Goal: Task Accomplishment & Management: Manage account settings

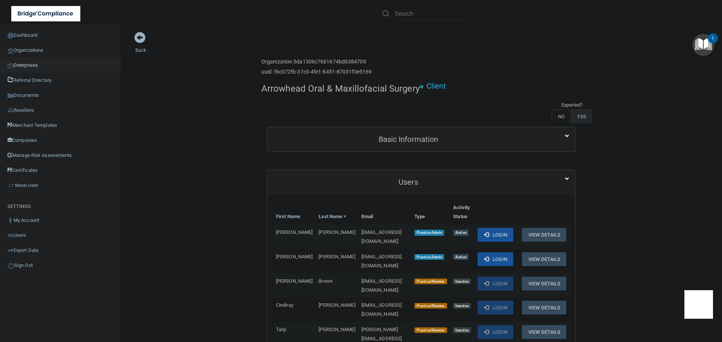
scroll to position [489, 0]
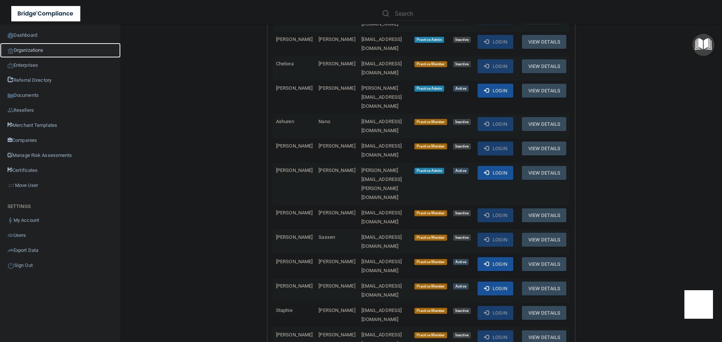
click at [35, 51] on link "Organizations" at bounding box center [60, 50] width 121 height 15
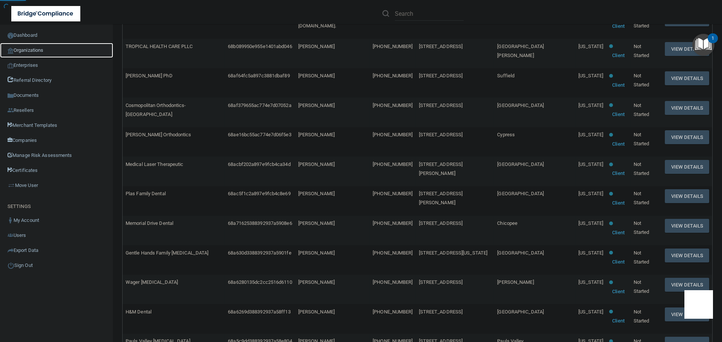
scroll to position [3, 0]
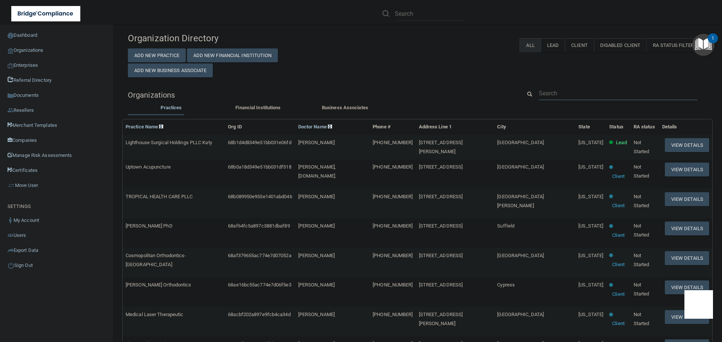
click at [570, 94] on input "text" at bounding box center [618, 93] width 159 height 14
paste input "c.sturchio@yahoo.com"
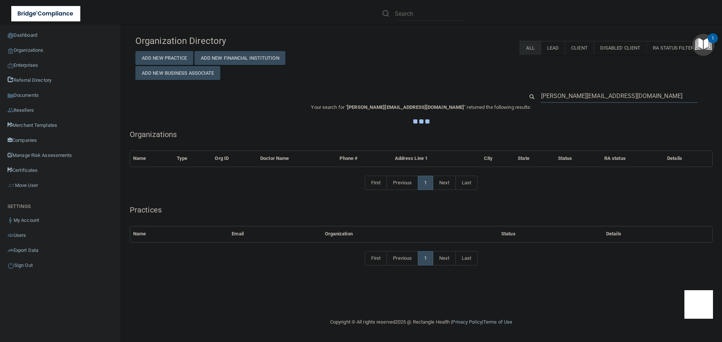
scroll to position [0, 0]
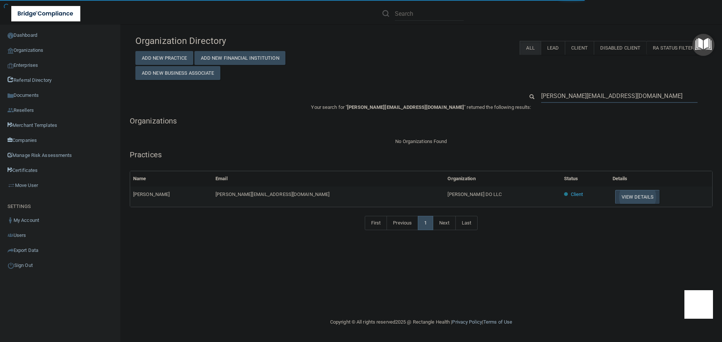
type input "c.sturchio@yahoo.com"
click at [615, 196] on button "View Details" at bounding box center [637, 197] width 44 height 14
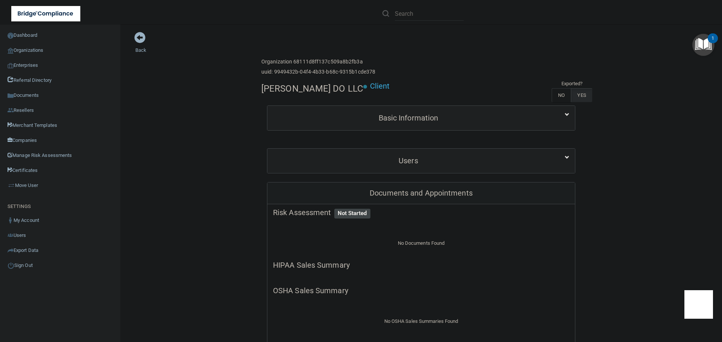
click at [310, 89] on h4 "Mark J Pamer DO LLC" at bounding box center [312, 89] width 102 height 10
copy div "Mark J Pamer DO LLC"
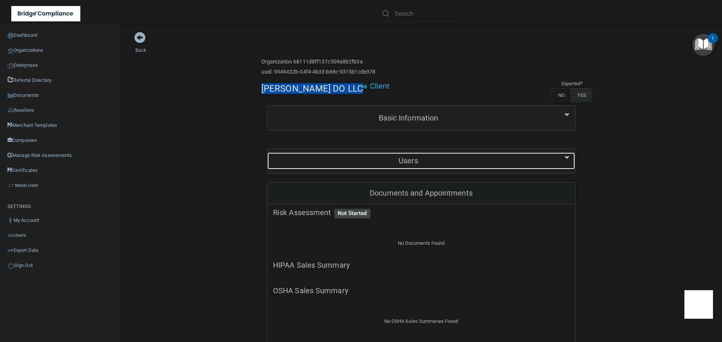
click at [449, 163] on h5 "Users" at bounding box center [408, 161] width 271 height 8
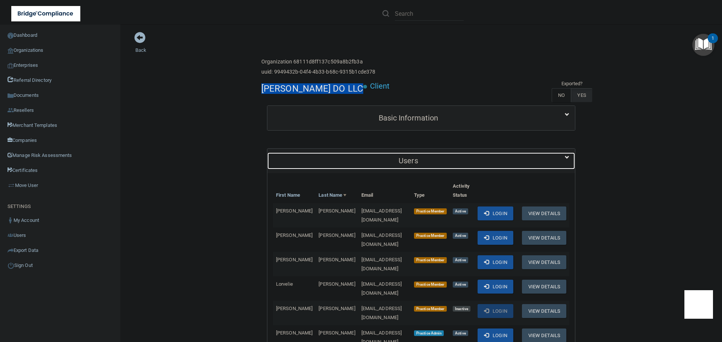
scroll to position [150, 0]
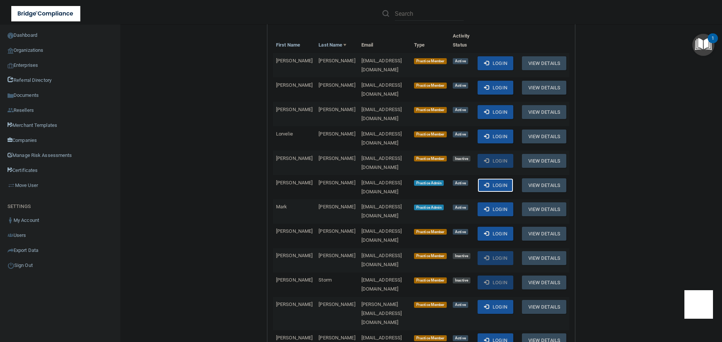
click at [484, 183] on span at bounding box center [486, 185] width 5 height 5
click at [39, 50] on link "Organizations" at bounding box center [60, 50] width 121 height 15
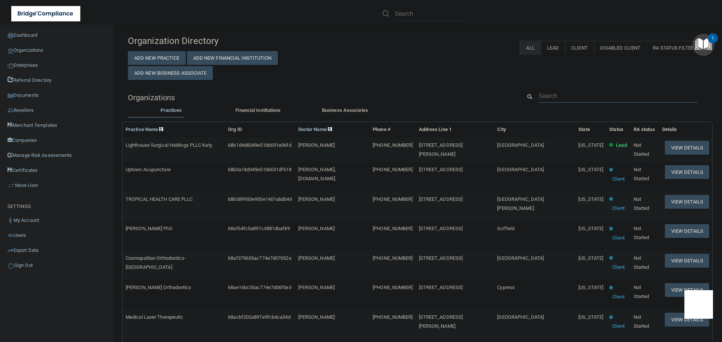
click at [567, 101] on input "text" at bounding box center [618, 96] width 159 height 14
paste input "[EMAIL_ADDRESS][DOMAIN_NAME]"
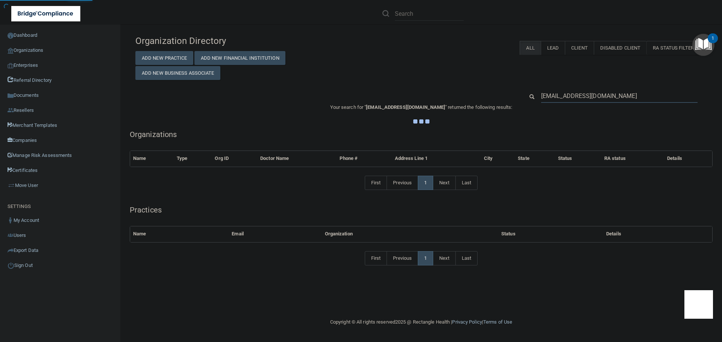
type input "[EMAIL_ADDRESS][DOMAIN_NAME]"
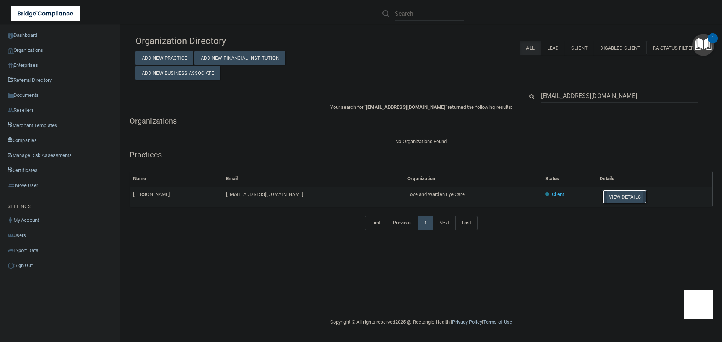
click at [602, 197] on button "View Details" at bounding box center [624, 197] width 44 height 14
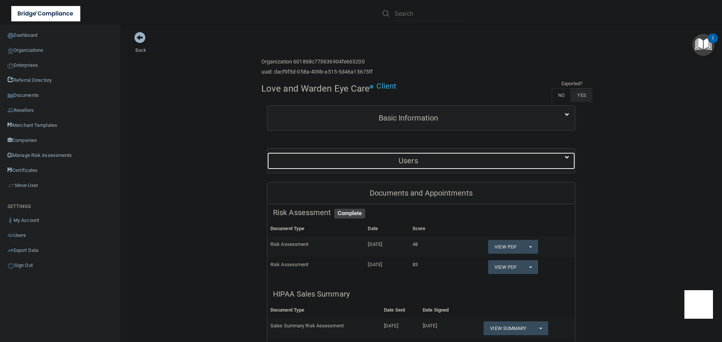
click at [382, 163] on h5 "Users" at bounding box center [408, 161] width 271 height 8
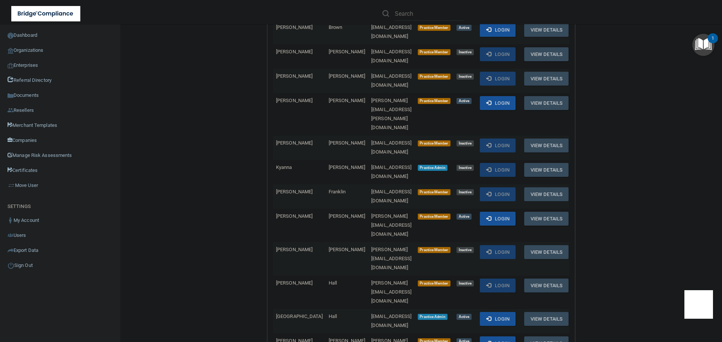
scroll to position [451, 0]
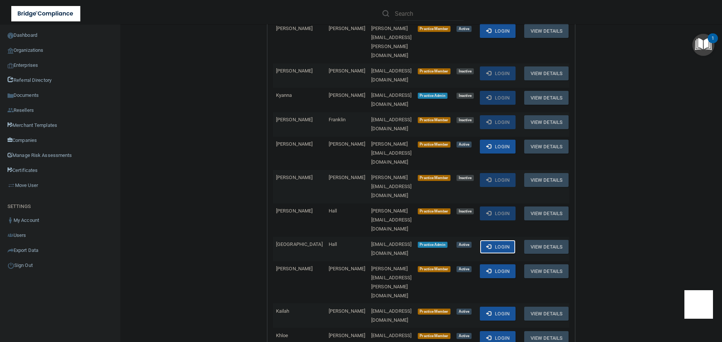
click at [491, 244] on span at bounding box center [488, 246] width 5 height 5
click at [37, 52] on link "Organizations" at bounding box center [60, 50] width 121 height 15
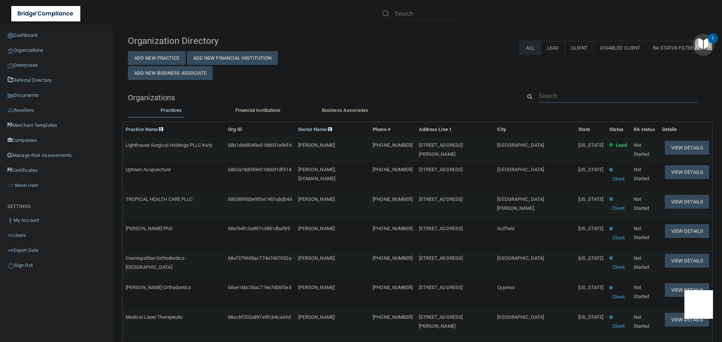
click at [549, 98] on input "text" at bounding box center [618, 96] width 159 height 14
paste input "ezekielsantacruz@icloud.com"
type input "ezekielsantacruz@icloud.com"
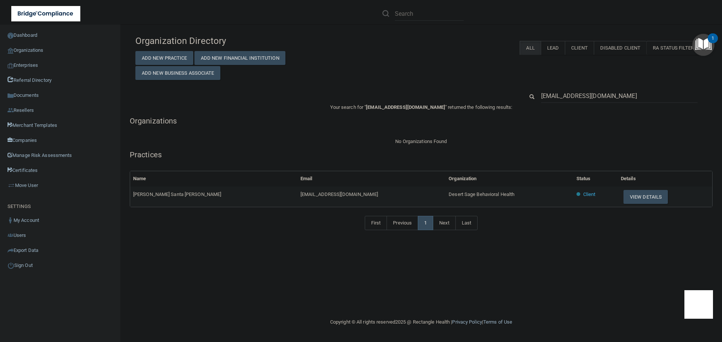
click at [305, 138] on div "No Organizations Found" at bounding box center [421, 141] width 583 height 9
click at [448, 193] on span "Desert Sage Behavioral Health" at bounding box center [481, 195] width 66 height 6
copy tr "Desert Sage Behavioral Health"
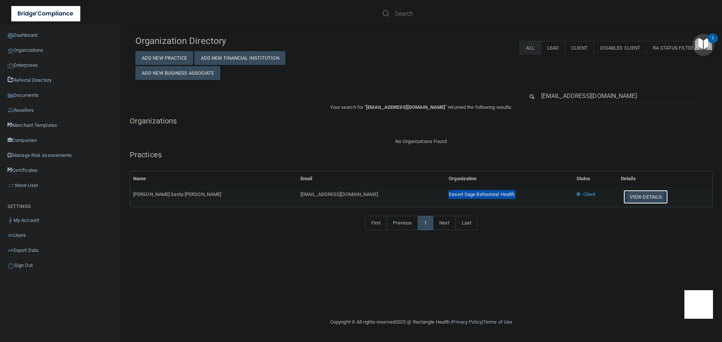
click at [623, 194] on button "View Details" at bounding box center [645, 197] width 44 height 14
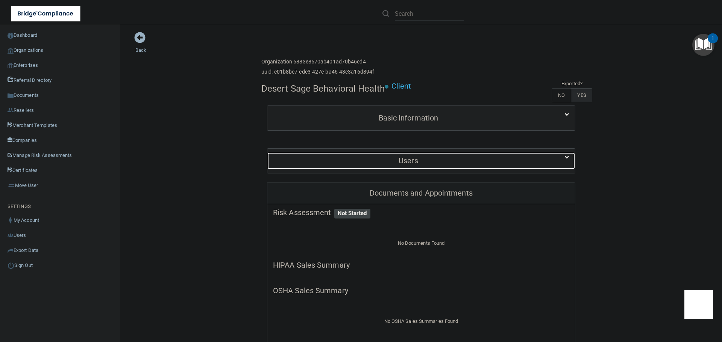
click at [413, 154] on div "Users" at bounding box center [408, 161] width 282 height 17
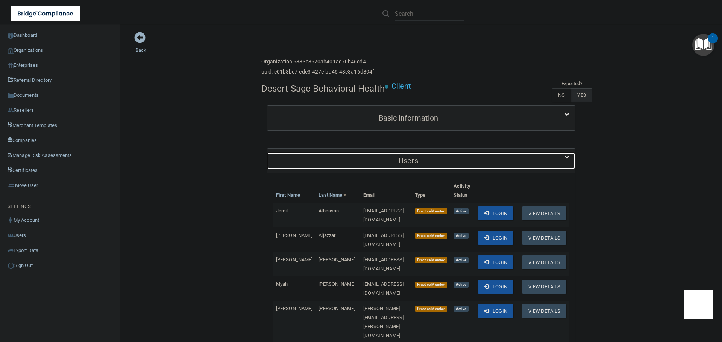
scroll to position [38, 0]
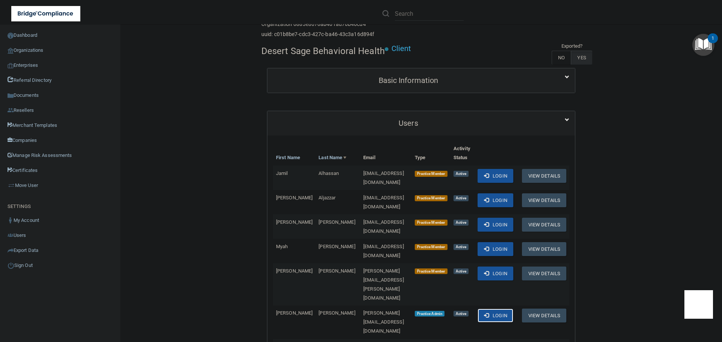
click at [508, 309] on button "Login" at bounding box center [495, 316] width 36 height 14
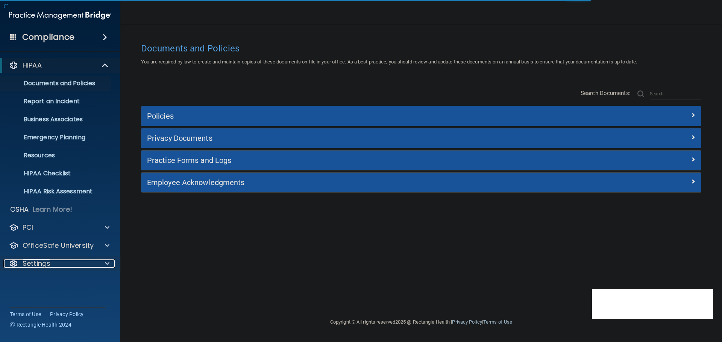
click at [104, 262] on div at bounding box center [105, 263] width 19 height 9
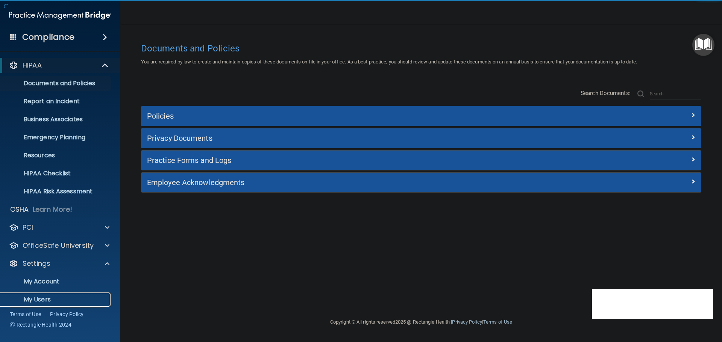
click at [63, 300] on p "My Users" at bounding box center [56, 300] width 103 height 8
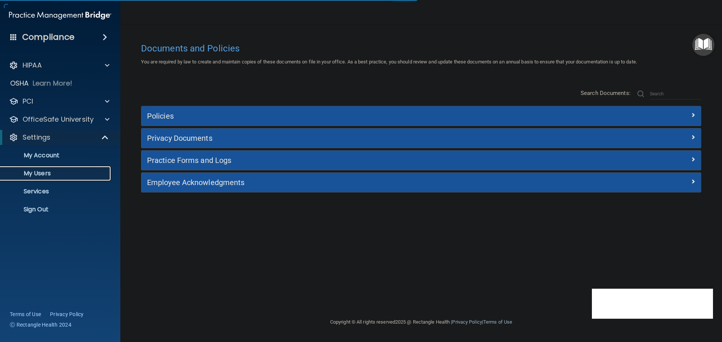
select select "20"
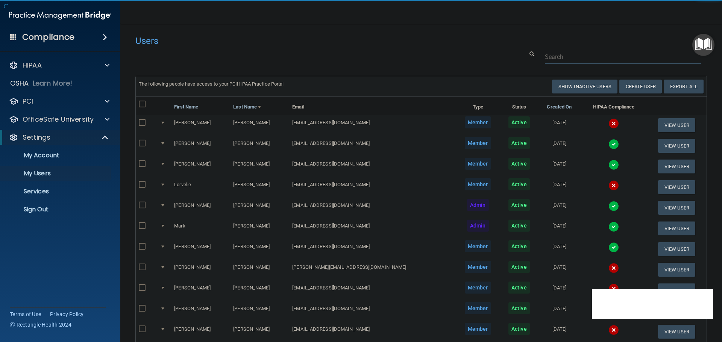
click at [576, 53] on input "text" at bounding box center [623, 57] width 156 height 14
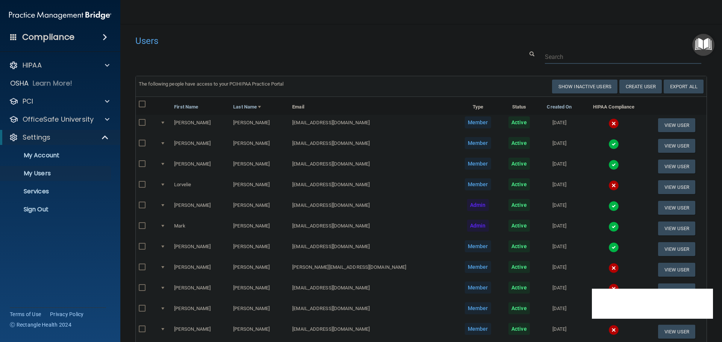
paste input "c.sturchio@yahoo.com"
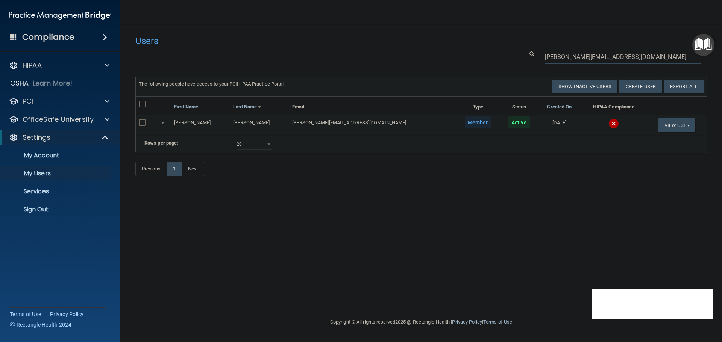
type input "c.sturchio@yahoo.com"
click at [608, 124] on img at bounding box center [613, 123] width 11 height 11
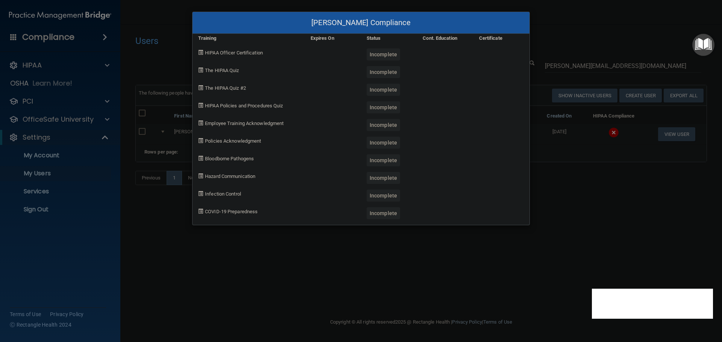
click at [586, 206] on div "Carmen Sturchio's Compliance Training Expires On Status Cont. Education Certifi…" at bounding box center [361, 171] width 722 height 342
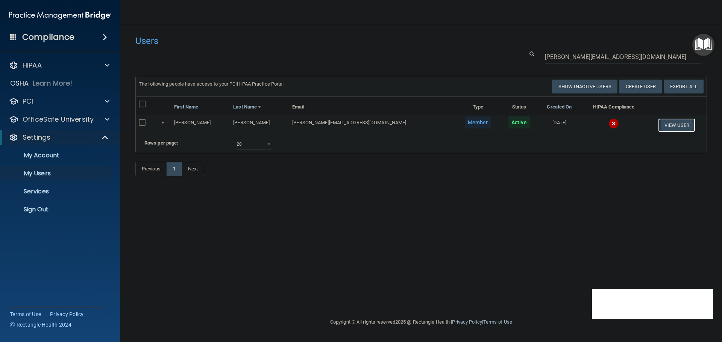
click at [666, 128] on button "View User" at bounding box center [676, 125] width 37 height 14
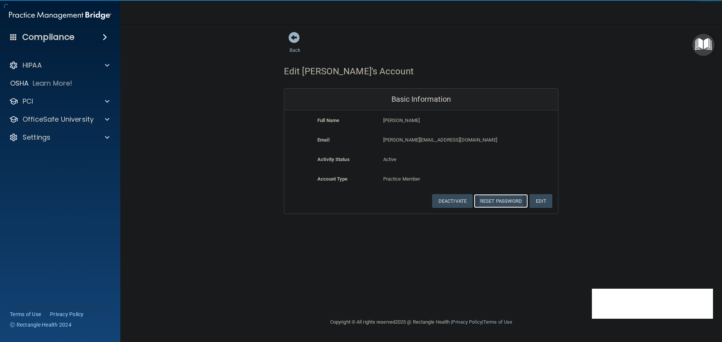
click at [484, 204] on button "Reset Password" at bounding box center [501, 201] width 54 height 14
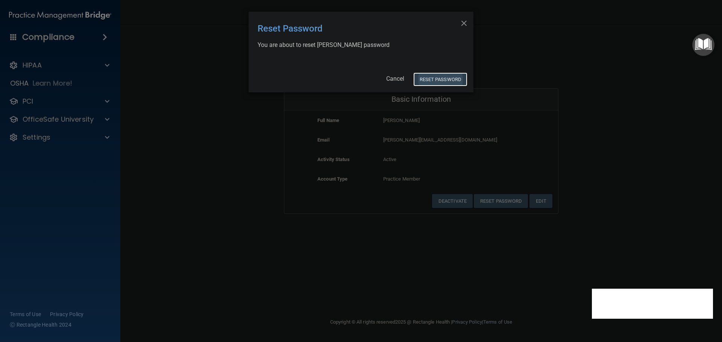
click at [427, 75] on button "Reset Password" at bounding box center [440, 80] width 54 height 14
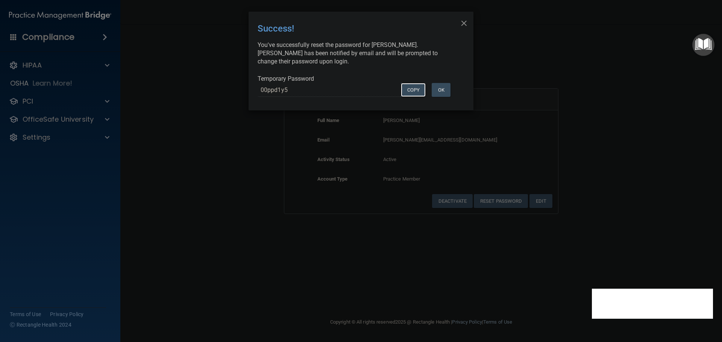
click at [409, 91] on button "COPY" at bounding box center [413, 90] width 25 height 14
click at [405, 91] on button "Copy" at bounding box center [413, 90] width 25 height 14
drag, startPoint x: 195, startPoint y: 148, endPoint x: 169, endPoint y: 151, distance: 25.7
click at [195, 149] on div "× Close Success! You've successfully reset the password for Carmen Sturchio. Ca…" at bounding box center [361, 171] width 722 height 342
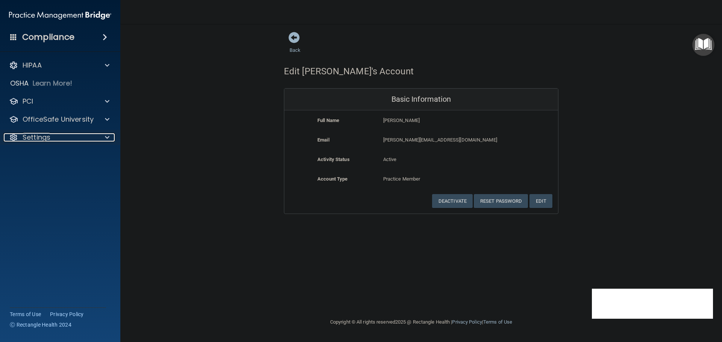
click at [86, 138] on div "Settings" at bounding box center [49, 137] width 93 height 9
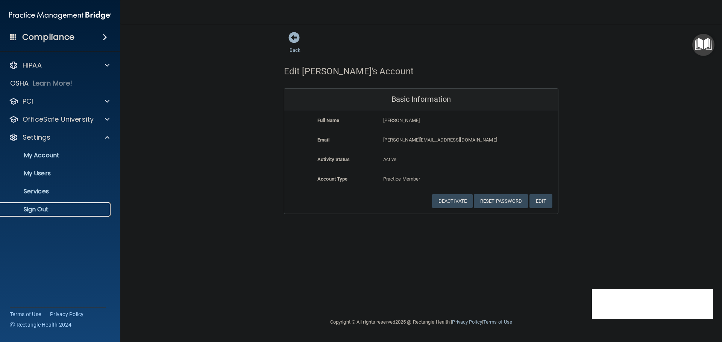
click at [55, 208] on p "Sign Out" at bounding box center [56, 210] width 103 height 8
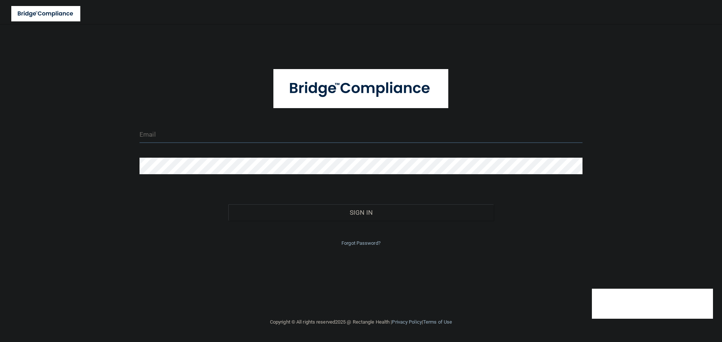
type input "[EMAIL_ADDRESS][DOMAIN_NAME]"
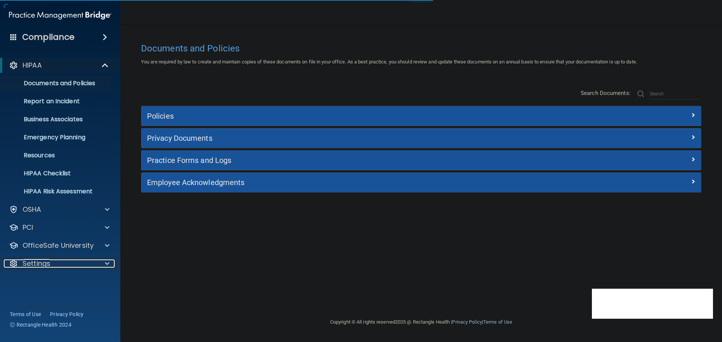
click at [84, 264] on div "Settings" at bounding box center [49, 263] width 93 height 9
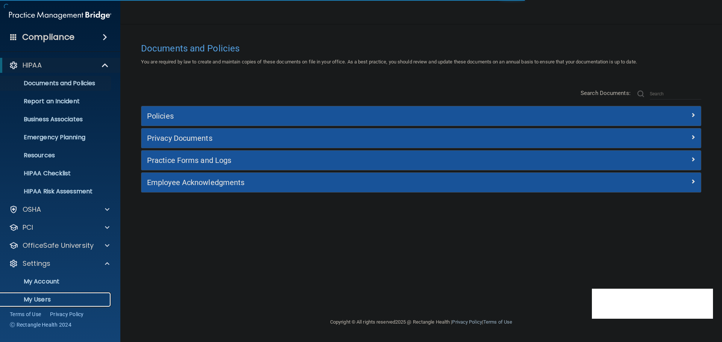
click at [33, 301] on p "My Users" at bounding box center [56, 300] width 103 height 8
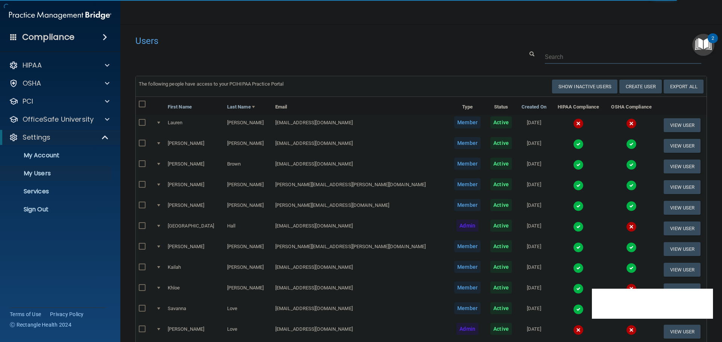
click at [569, 54] on input "text" at bounding box center [623, 57] width 156 height 14
paste input "[EMAIL_ADDRESS][DOMAIN_NAME]"
type input "[EMAIL_ADDRESS][DOMAIN_NAME]"
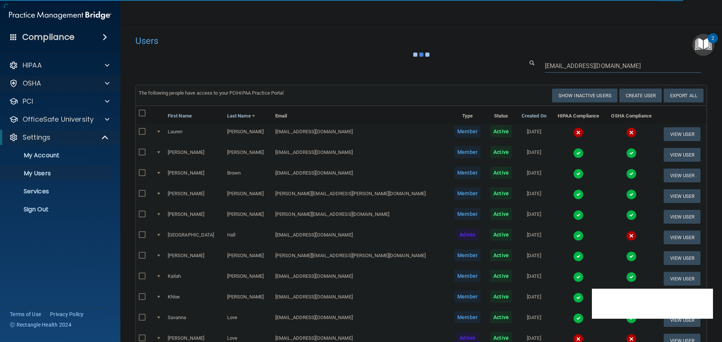
select select "10"
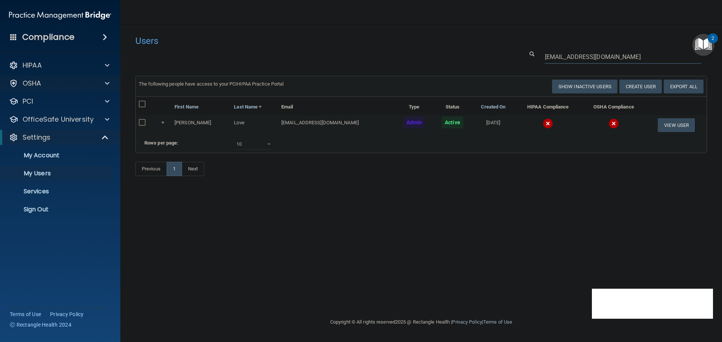
type input "[EMAIL_ADDRESS][DOMAIN_NAME]"
click at [542, 124] on img at bounding box center [547, 123] width 11 height 11
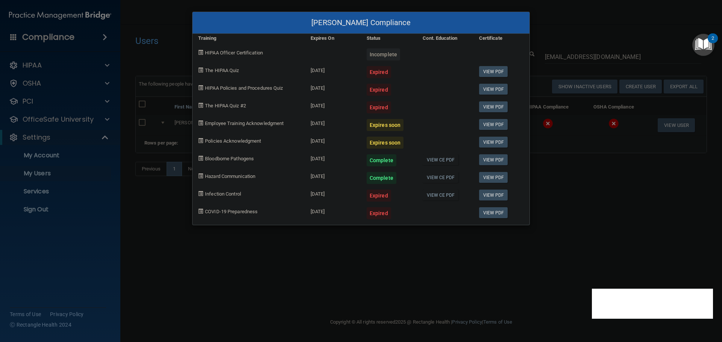
click at [360, 242] on div "[PERSON_NAME] Compliance Training Expires On Status Cont. Education Certificate…" at bounding box center [361, 171] width 722 height 342
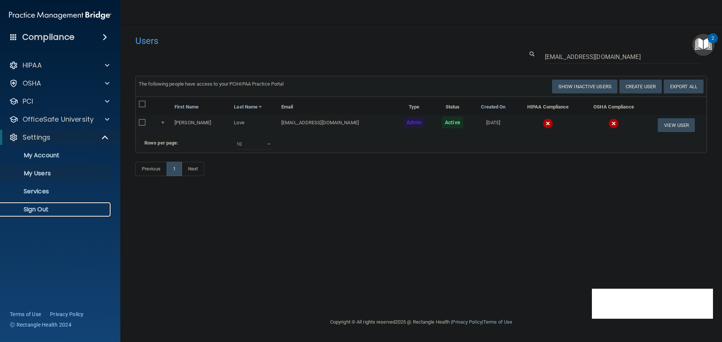
click at [56, 212] on p "Sign Out" at bounding box center [56, 210] width 103 height 8
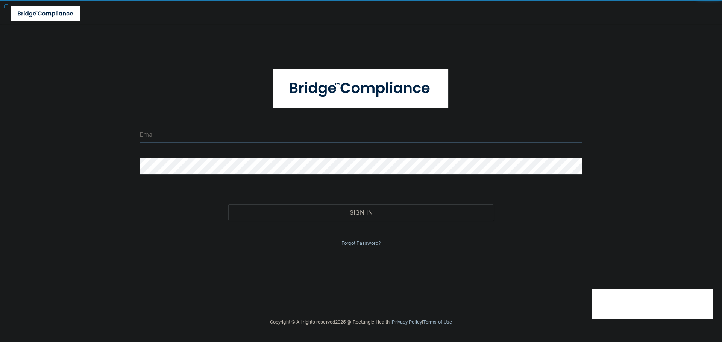
type input "[EMAIL_ADDRESS][DOMAIN_NAME]"
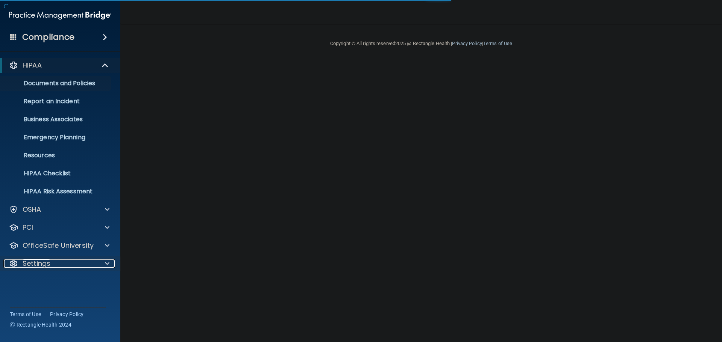
click at [104, 263] on div at bounding box center [105, 263] width 19 height 9
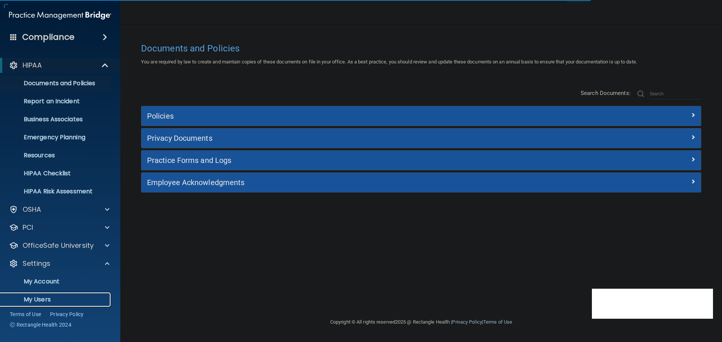
click at [51, 297] on p "My Users" at bounding box center [56, 300] width 103 height 8
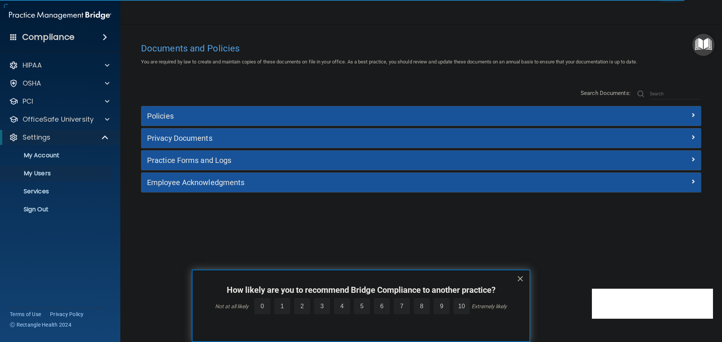
select select "20"
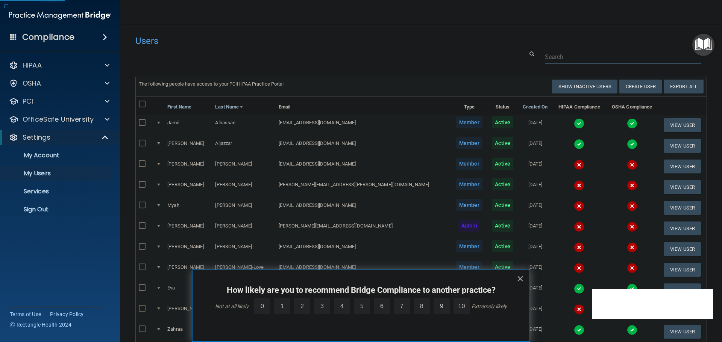
click at [555, 58] on input "text" at bounding box center [623, 57] width 156 height 14
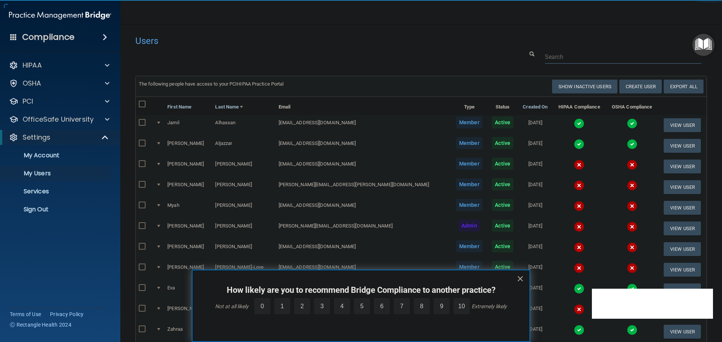
paste input "ezekielsantacruz@icloud.com"
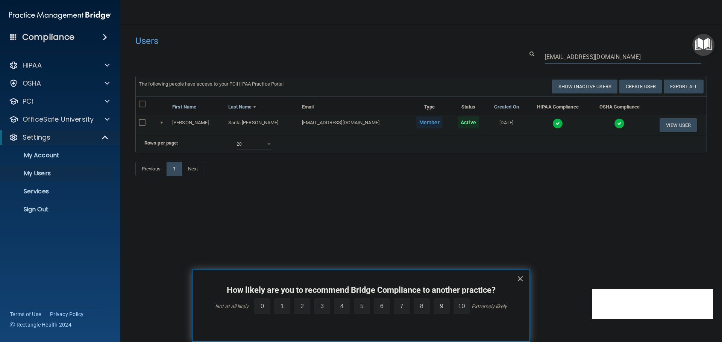
type input "ezekielsantacruz@icloud.com"
click at [522, 277] on button "×" at bounding box center [519, 279] width 7 height 12
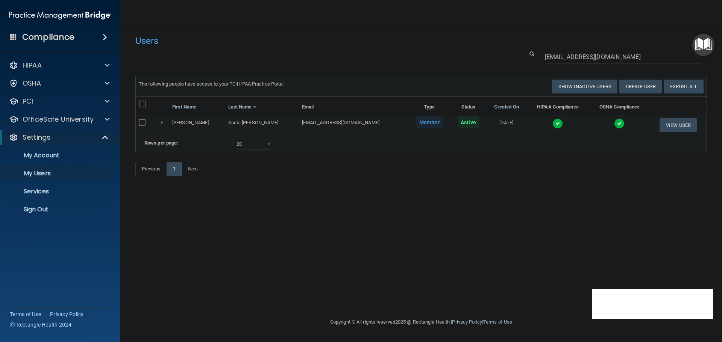
click at [552, 121] on img at bounding box center [557, 123] width 11 height 11
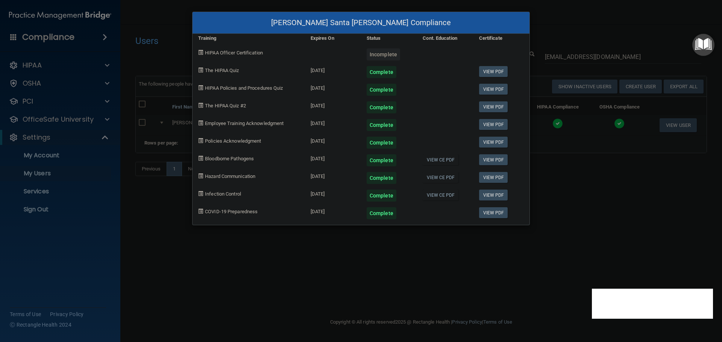
click at [558, 216] on div "Ezequiel Santa Cruz's Compliance Training Expires On Status Cont. Education Cer…" at bounding box center [361, 171] width 722 height 342
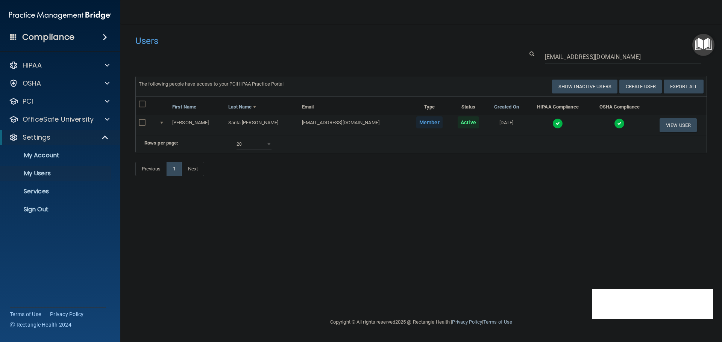
click at [144, 124] on input "checkbox" at bounding box center [143, 123] width 9 height 6
checkbox input "true"
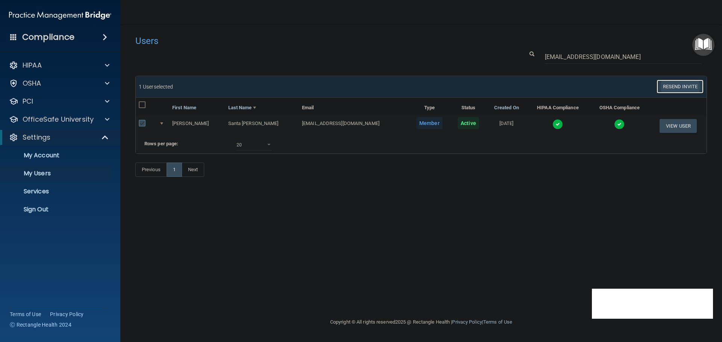
click at [667, 86] on button "Resend Invite" at bounding box center [679, 87] width 47 height 14
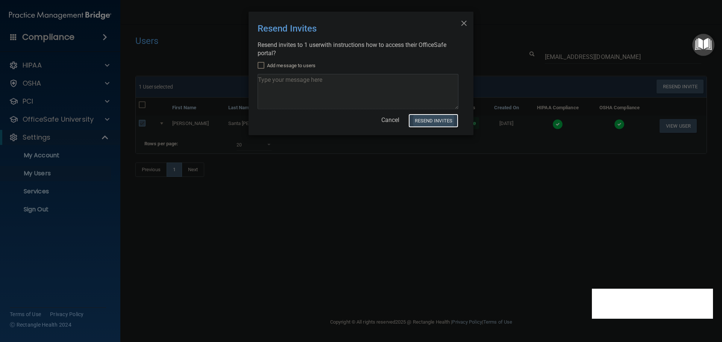
click at [432, 118] on button "Resend Invites" at bounding box center [433, 121] width 50 height 14
